Goal: Task Accomplishment & Management: Complete application form

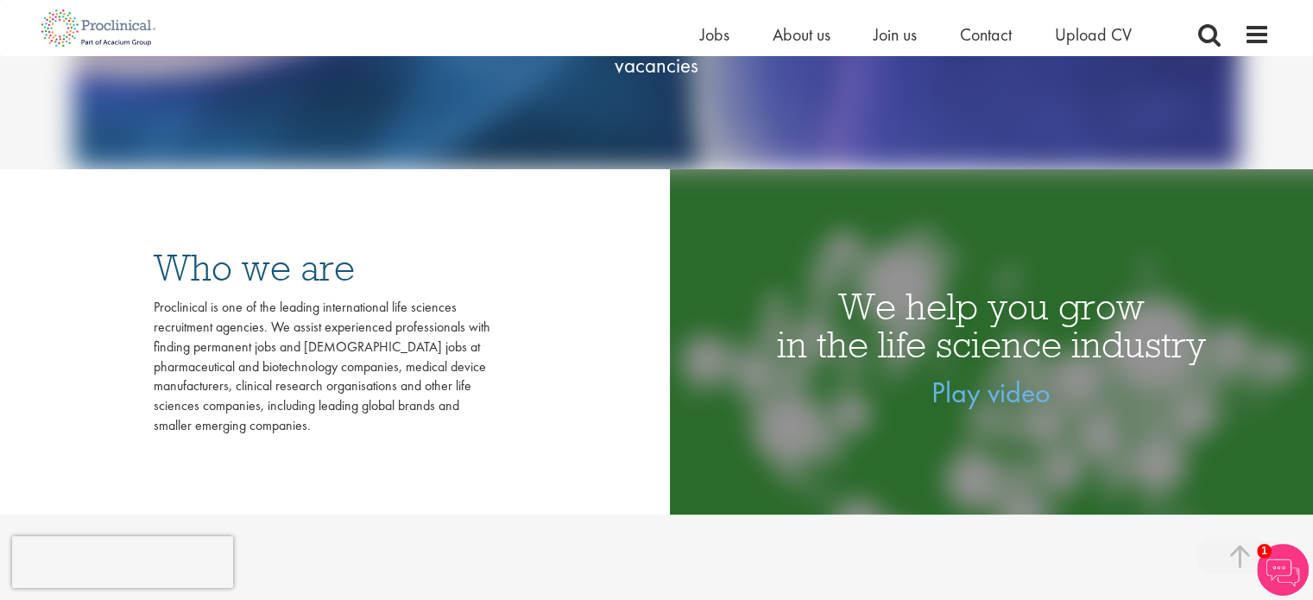
scroll to position [432, 0]
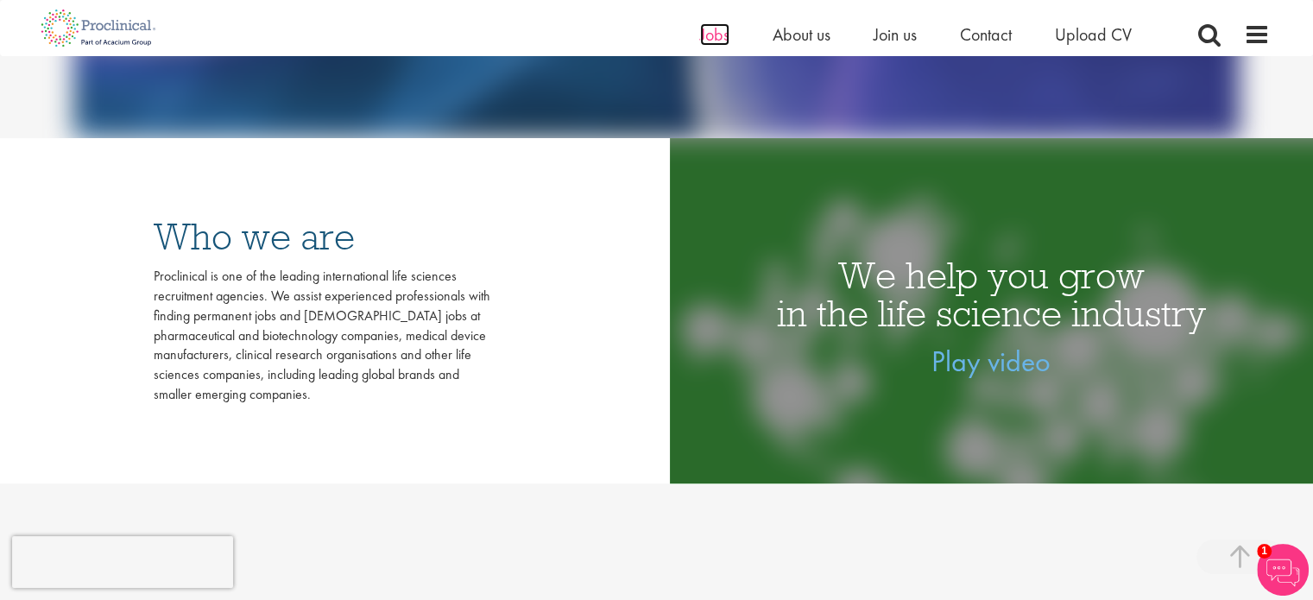
click at [718, 27] on span "Jobs" at bounding box center [714, 34] width 29 height 22
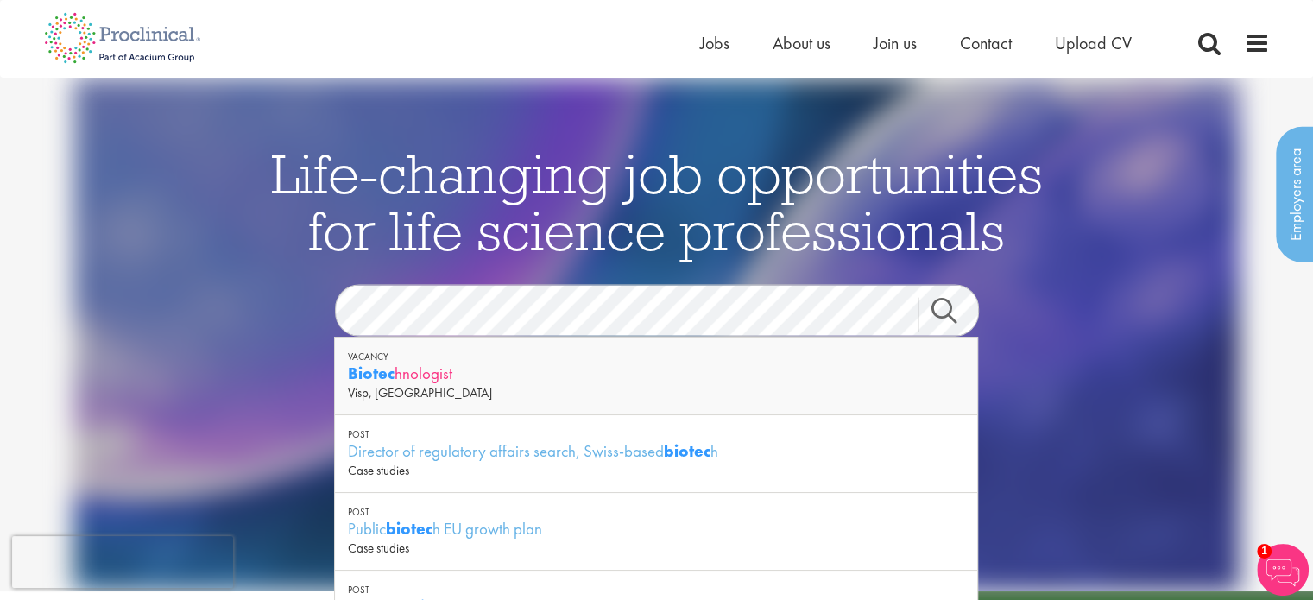
click at [430, 370] on div "Biotec hnologist" at bounding box center [656, 374] width 617 height 22
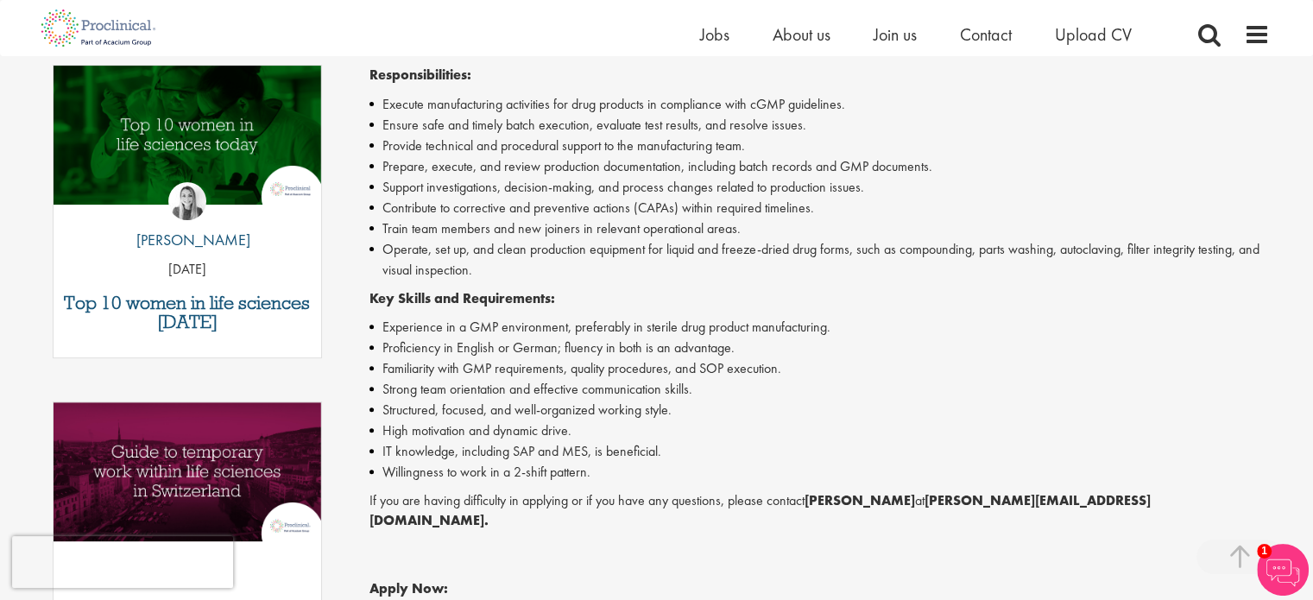
scroll to position [604, 0]
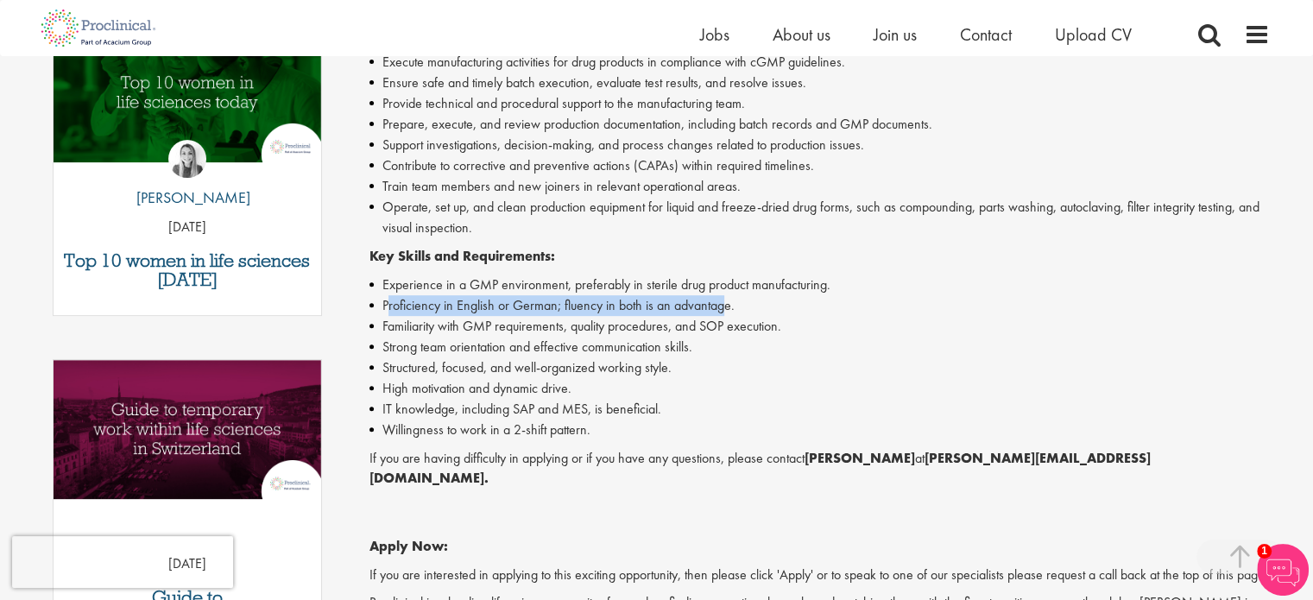
drag, startPoint x: 386, startPoint y: 310, endPoint x: 722, endPoint y: 308, distance: 335.9
click at [722, 308] on li "Proficiency in English or German; fluency in both is an advantage." at bounding box center [820, 305] width 901 height 21
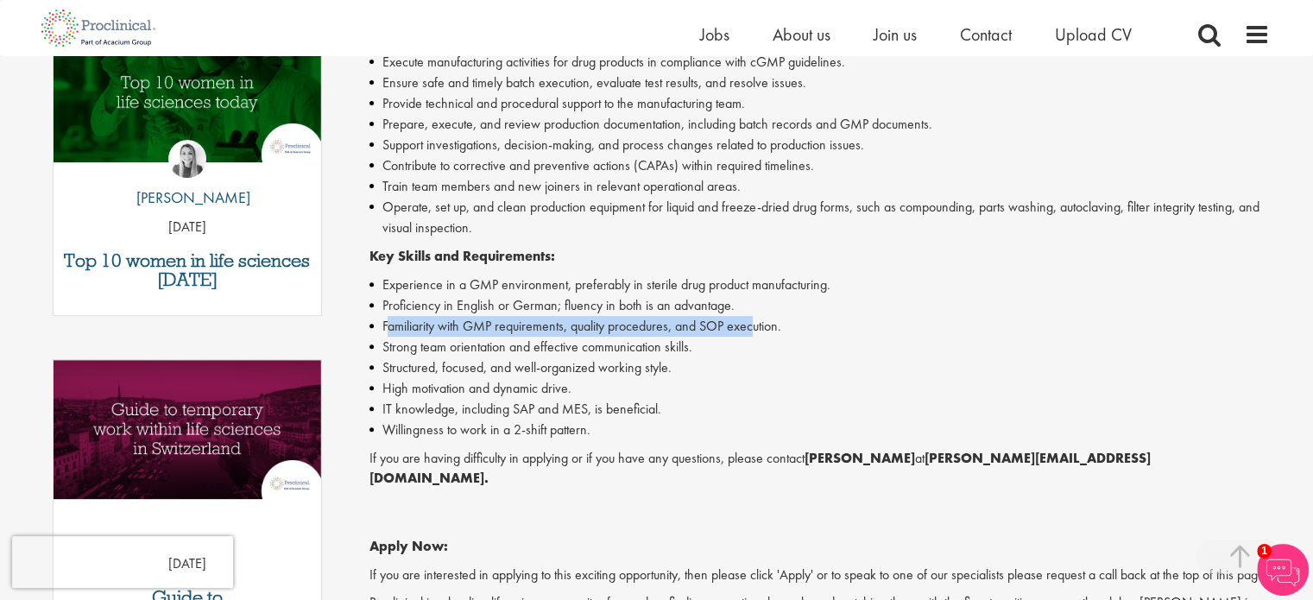
drag, startPoint x: 387, startPoint y: 331, endPoint x: 756, endPoint y: 321, distance: 369.7
click at [756, 321] on li "Familiarity with GMP requirements, quality procedures, and SOP execution." at bounding box center [820, 326] width 901 height 21
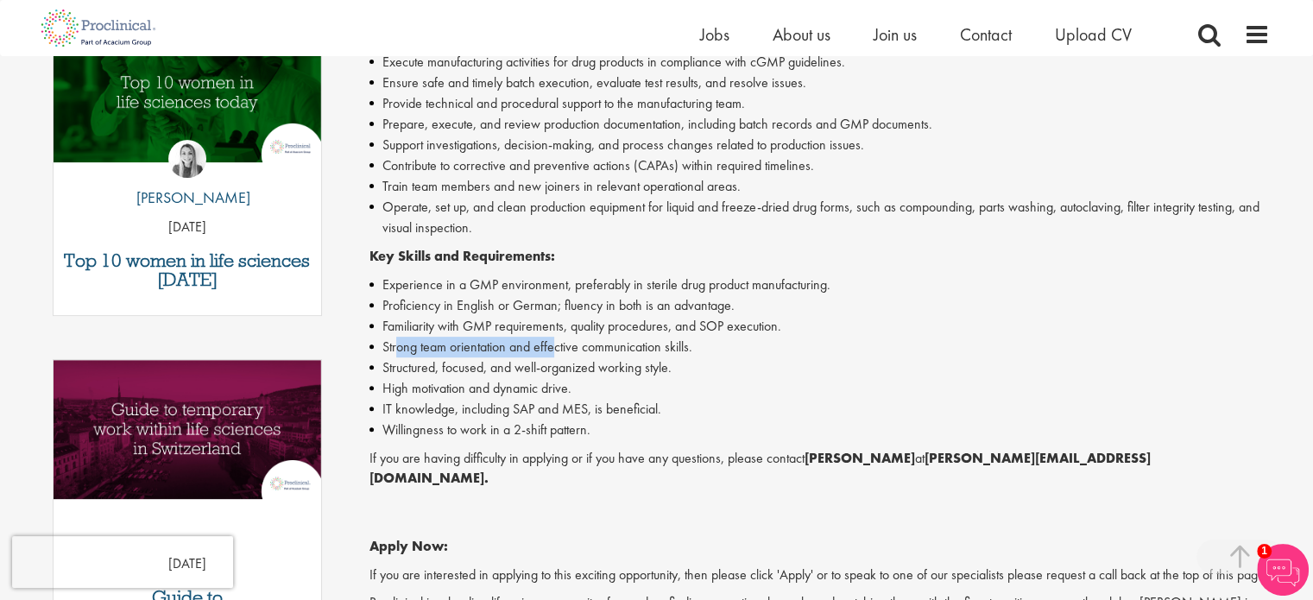
drag, startPoint x: 394, startPoint y: 349, endPoint x: 556, endPoint y: 347, distance: 162.4
click at [556, 347] on li "Strong team orientation and effective communication skills." at bounding box center [820, 347] width 901 height 21
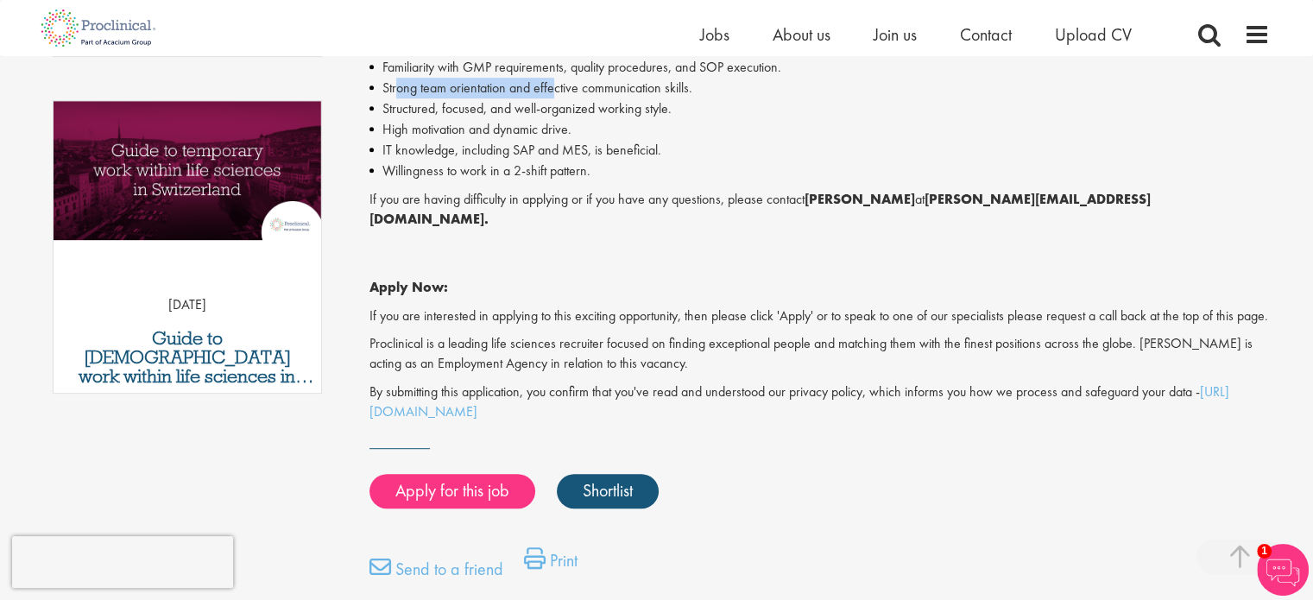
scroll to position [950, 0]
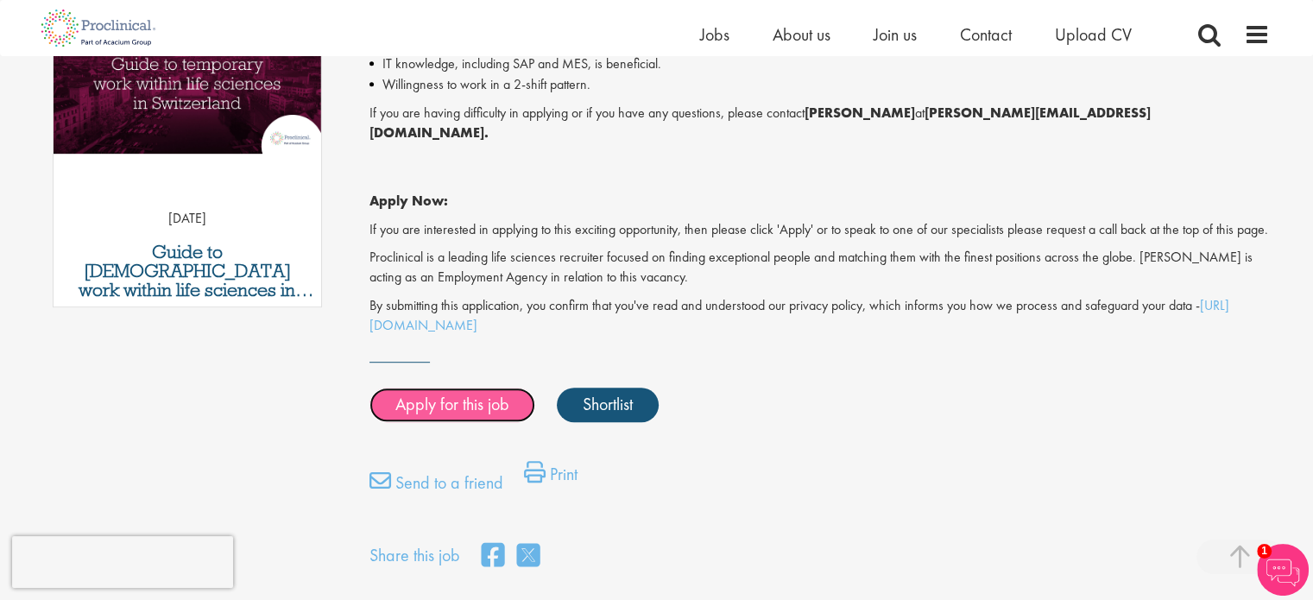
click at [481, 403] on link "Apply for this job" at bounding box center [453, 405] width 166 height 35
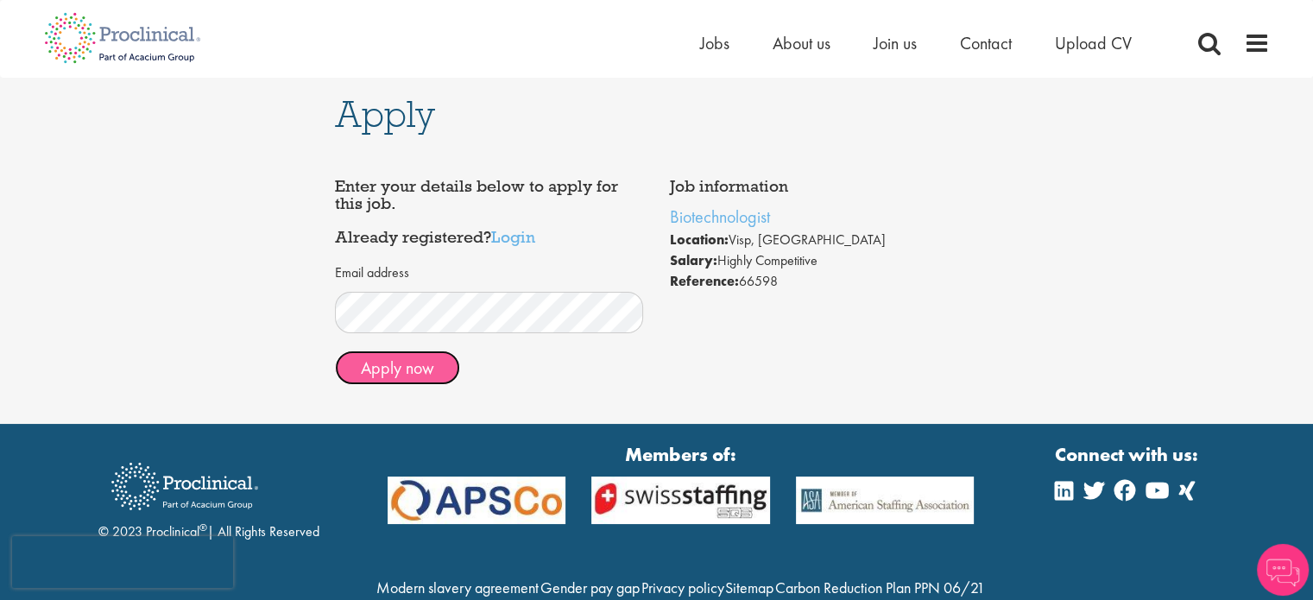
click at [363, 371] on button "Apply now" at bounding box center [397, 368] width 125 height 35
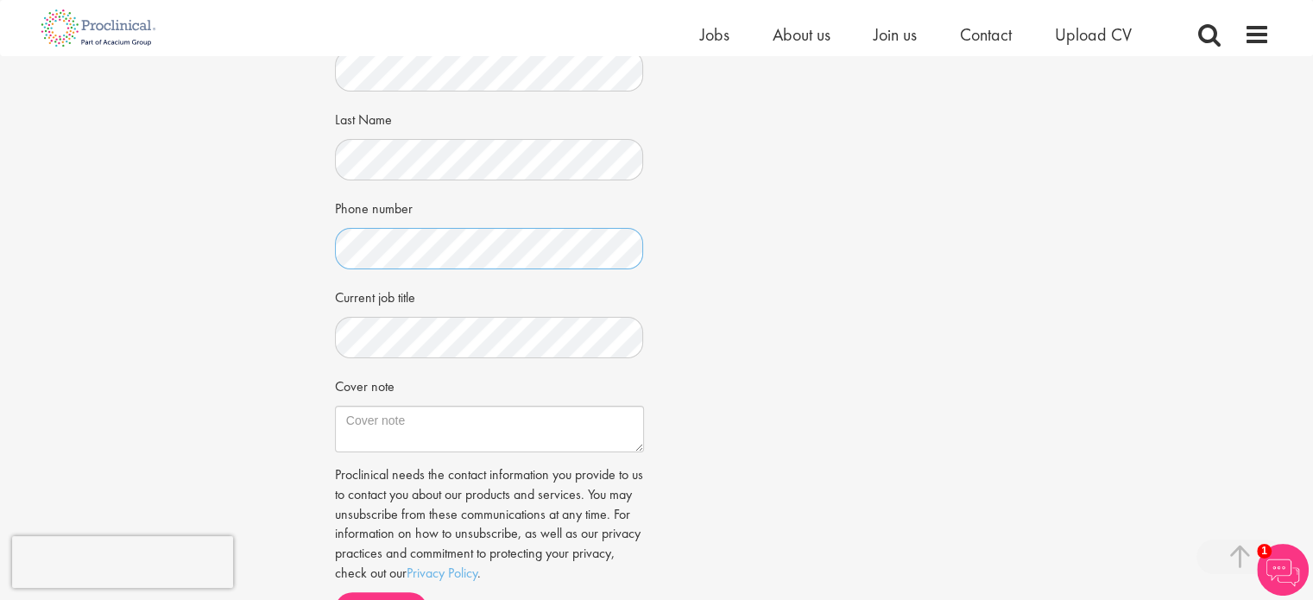
scroll to position [345, 0]
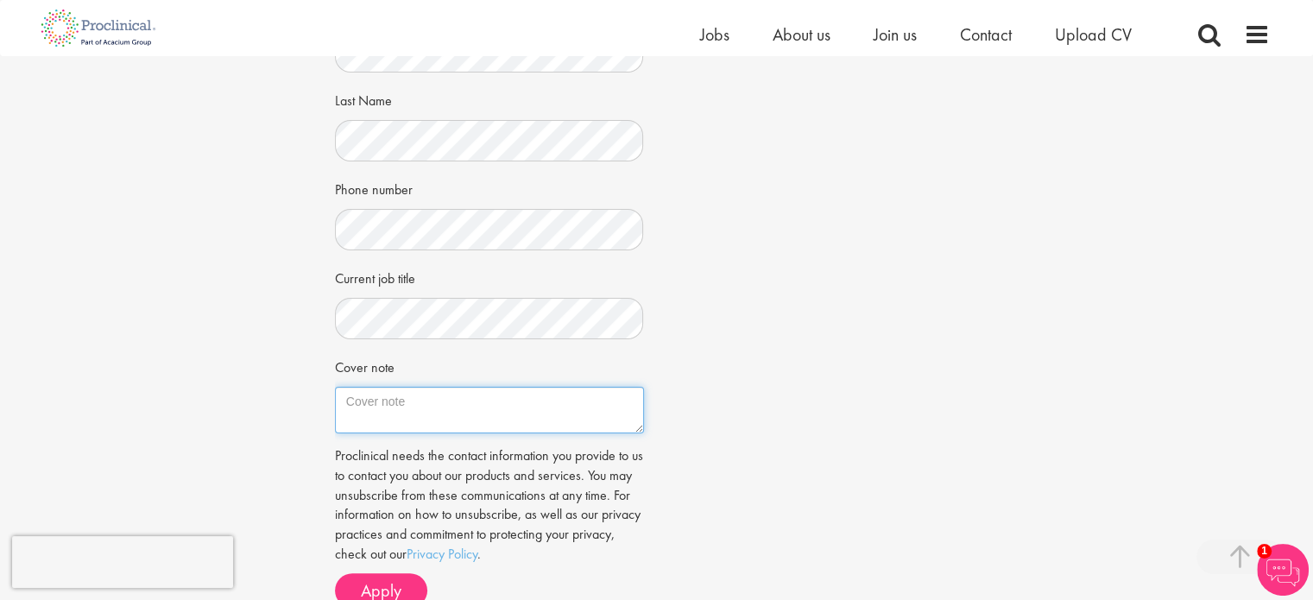
click at [382, 398] on textarea "Cover note" at bounding box center [489, 410] width 309 height 47
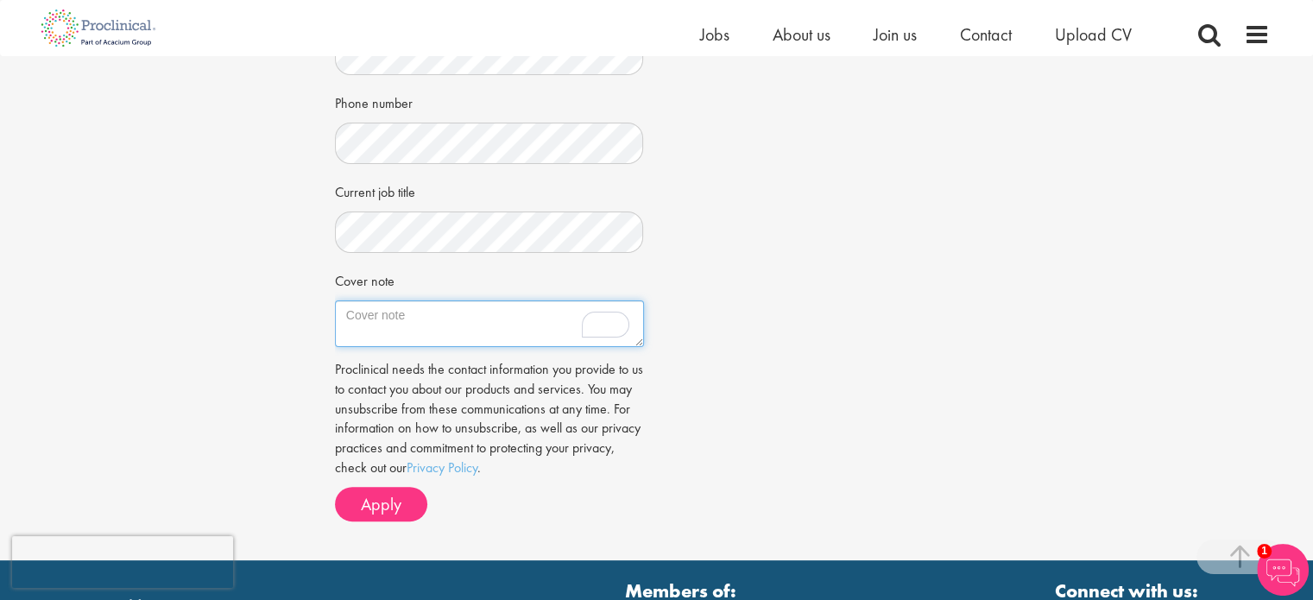
scroll to position [518, 0]
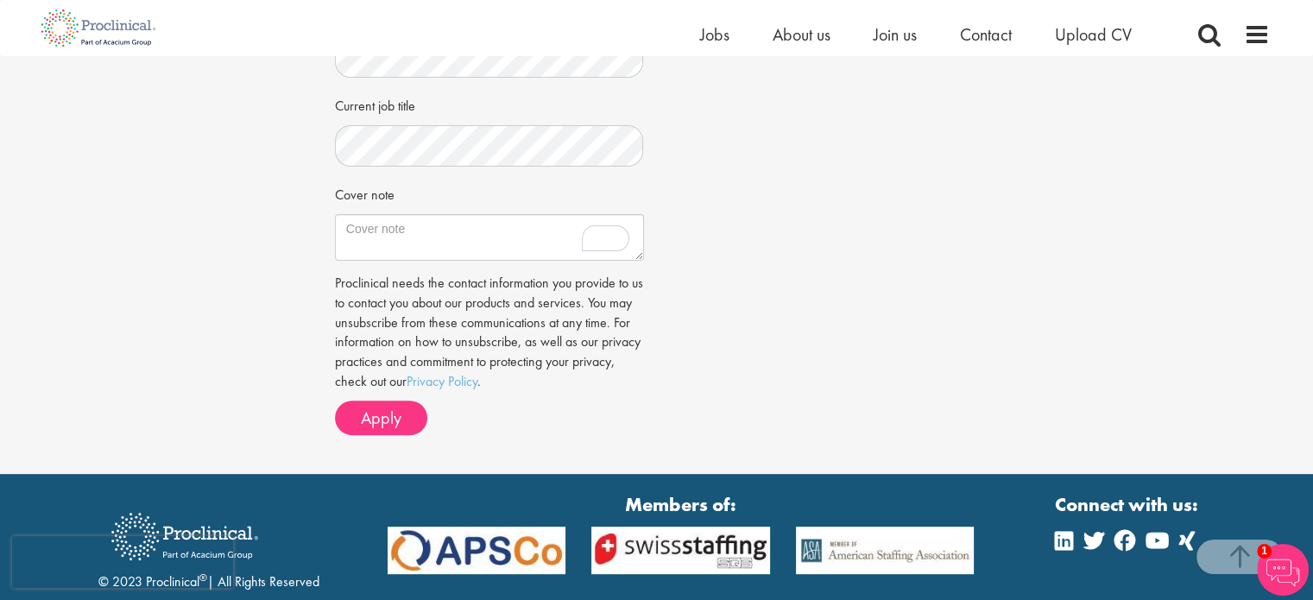
click at [744, 250] on div "Job information Biotechnologist Location: Visp, Switzerland Salary: Highly Comp…" at bounding box center [657, 39] width 670 height 819
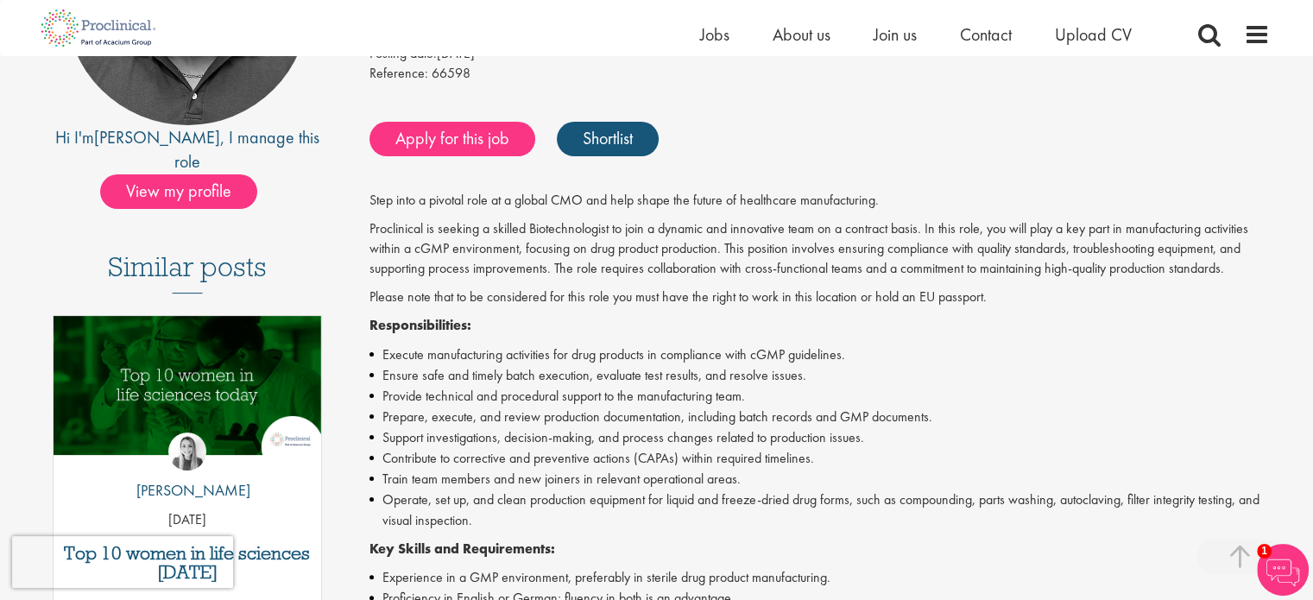
scroll to position [259, 0]
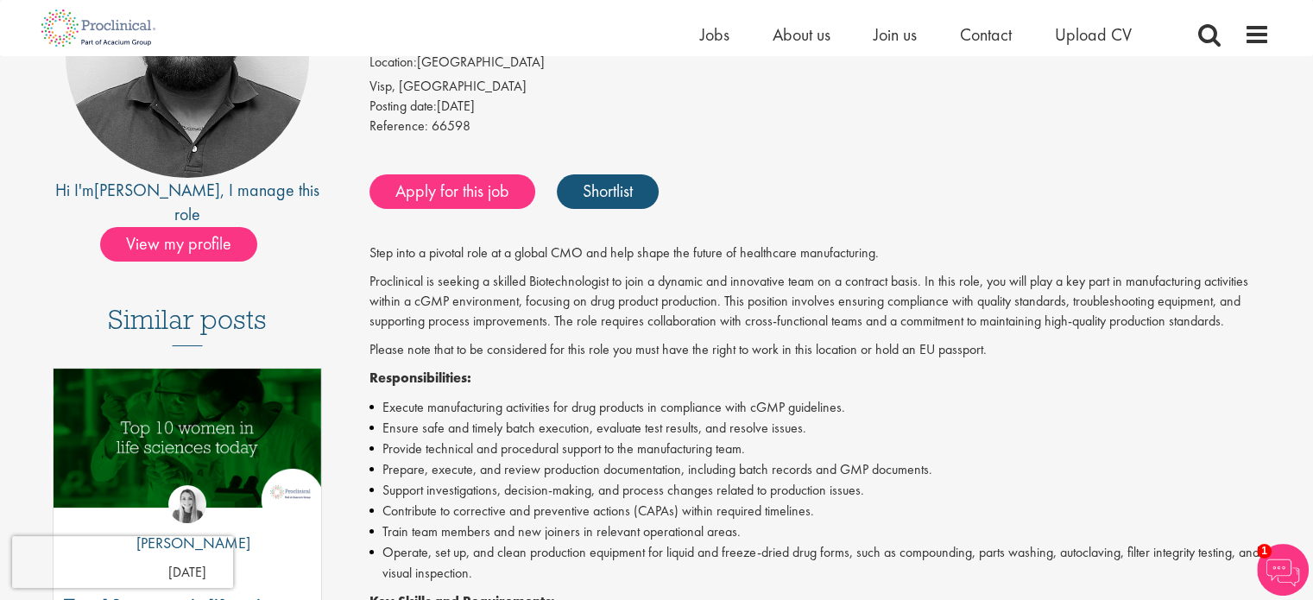
drag, startPoint x: 646, startPoint y: 247, endPoint x: 366, endPoint y: 236, distance: 280.0
click at [366, 236] on div "Biotechnologist Salary: Highly Competitive Job type: Contract Discipline: Manuf…" at bounding box center [814, 598] width 940 height 1329
copy div "Step into a pivotal role at a global CMO and help shape the future of healthcar…"
click at [758, 400] on li "Execute manufacturing activities for drug products in compliance with cGMP guid…" at bounding box center [820, 407] width 901 height 21
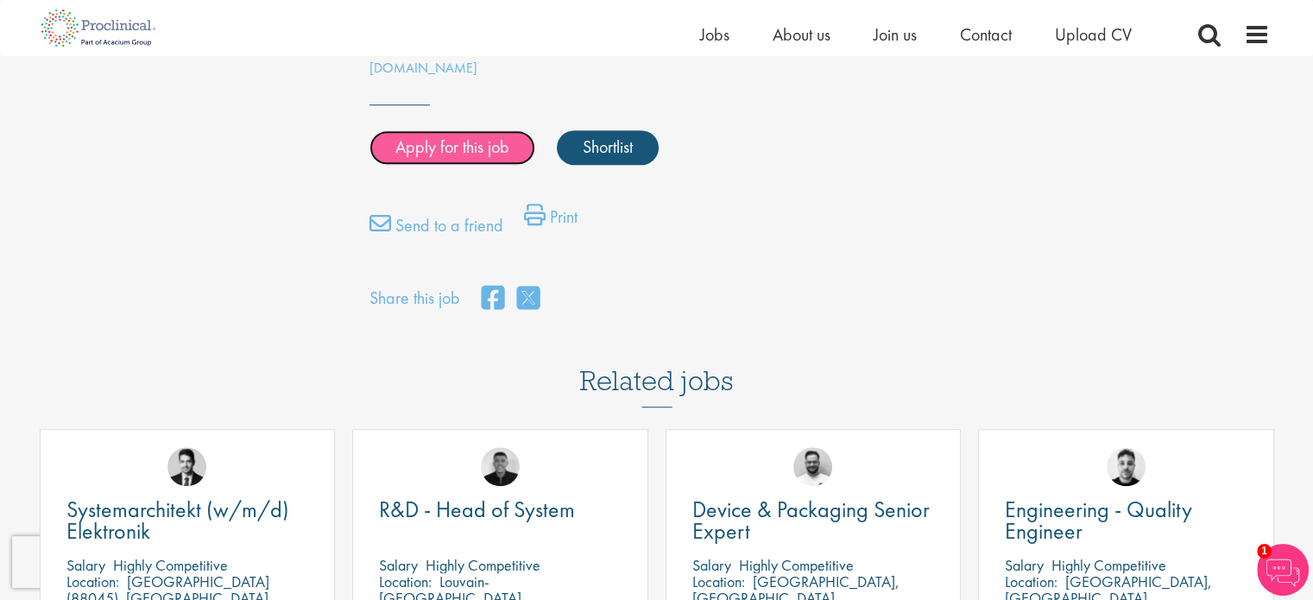
scroll to position [950, 0]
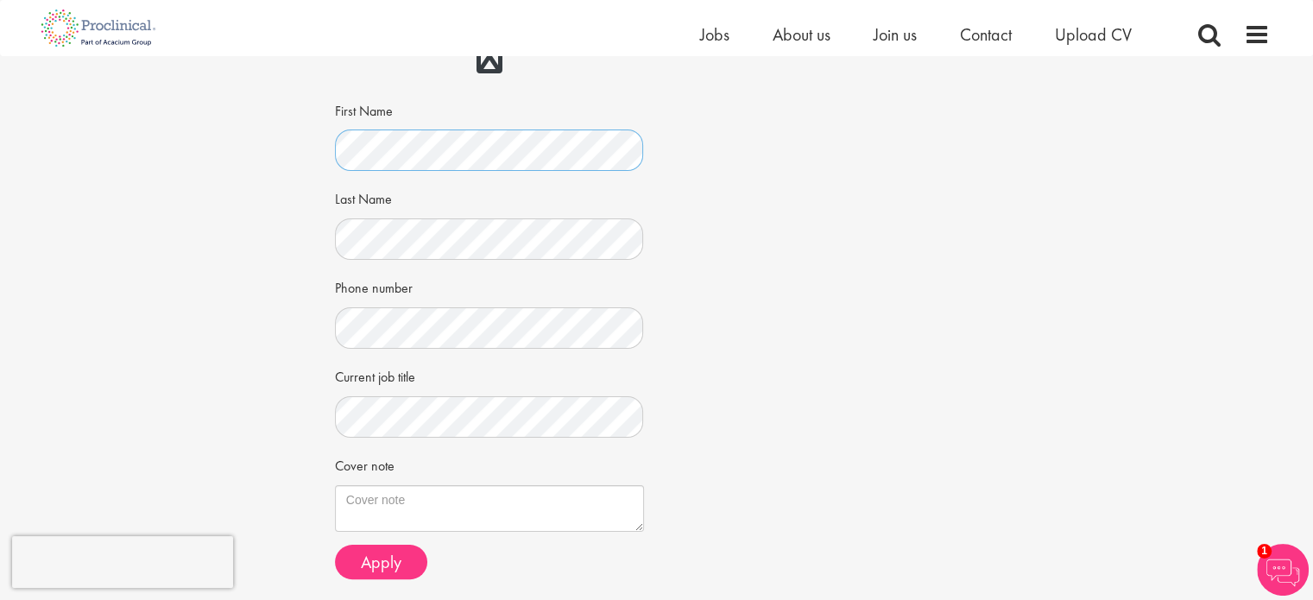
scroll to position [259, 0]
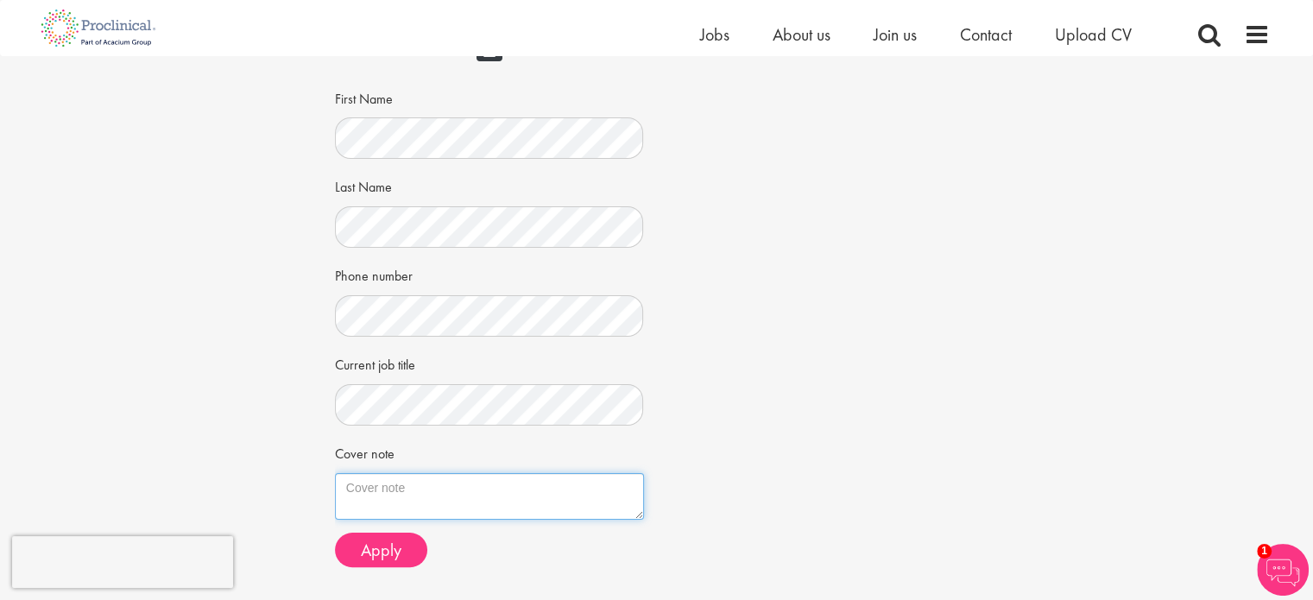
click at [400, 497] on textarea "Cover note" at bounding box center [489, 496] width 309 height 47
click at [758, 197] on div "Job information Biotechnologist Location: Visp, Switzerland Salary: Highly Comp…" at bounding box center [657, 235] width 670 height 692
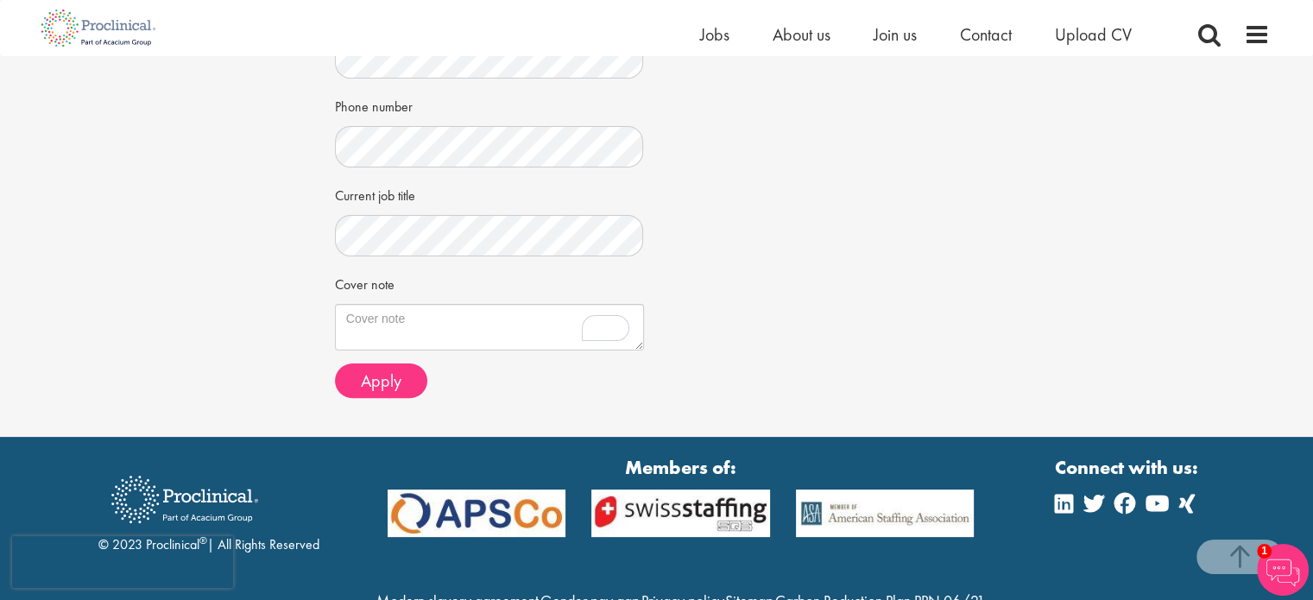
scroll to position [432, 0]
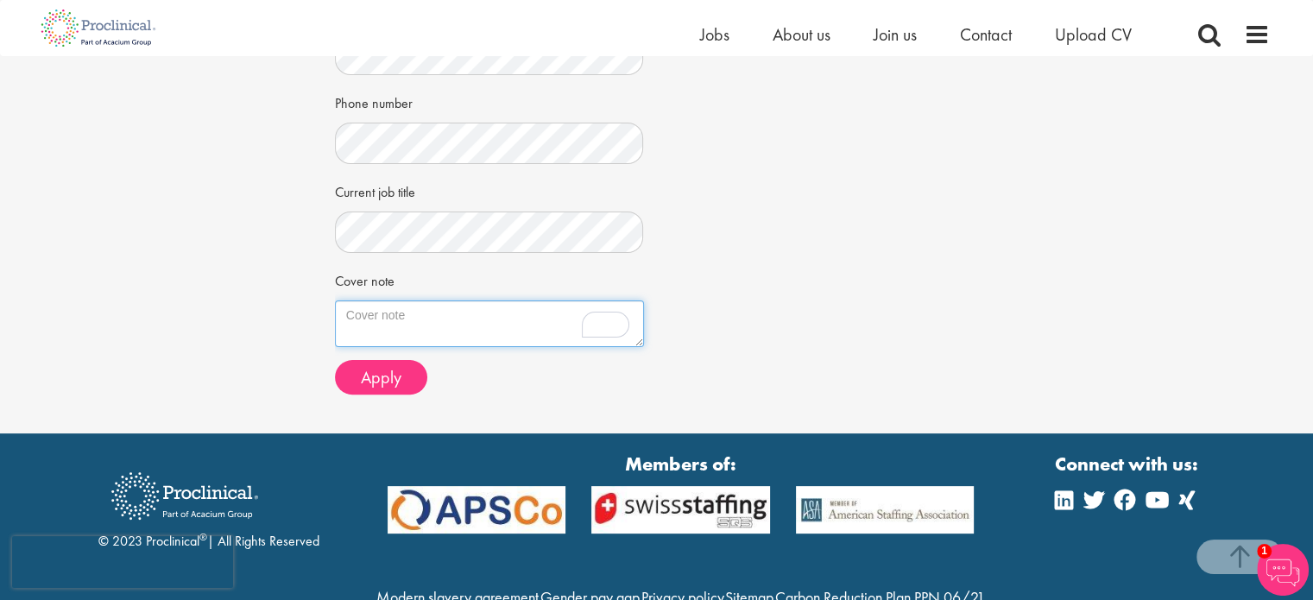
click at [392, 326] on textarea "Cover note" at bounding box center [489, 324] width 309 height 47
